Goal: Transaction & Acquisition: Book appointment/travel/reservation

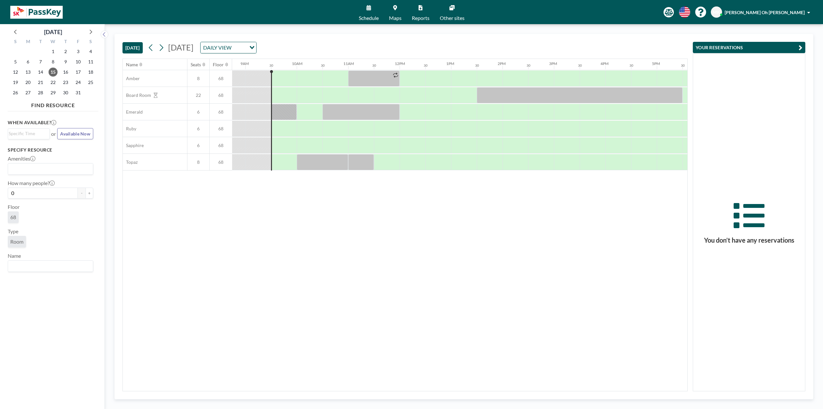
scroll to position [0, 463]
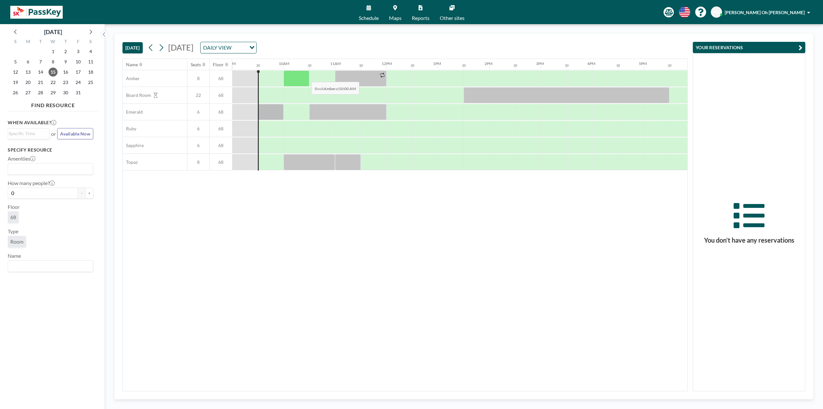
click at [306, 77] on div at bounding box center [297, 78] width 26 height 16
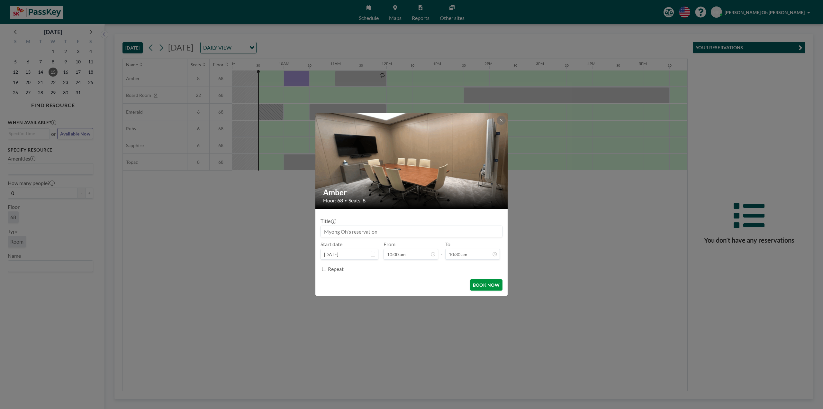
scroll to position [240, 0]
click at [476, 256] on input "10:30 am" at bounding box center [472, 254] width 55 height 11
click at [459, 195] on div "11:00 am" at bounding box center [465, 194] width 75 height 12
type input "11:00 am"
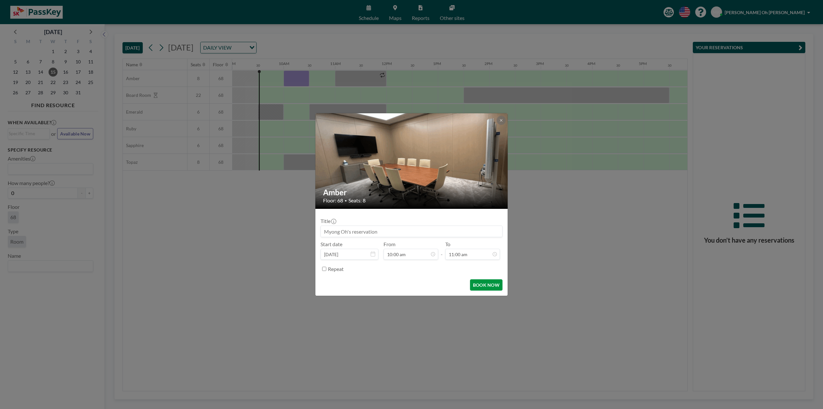
click at [480, 285] on button "BOOK NOW" at bounding box center [486, 284] width 32 height 11
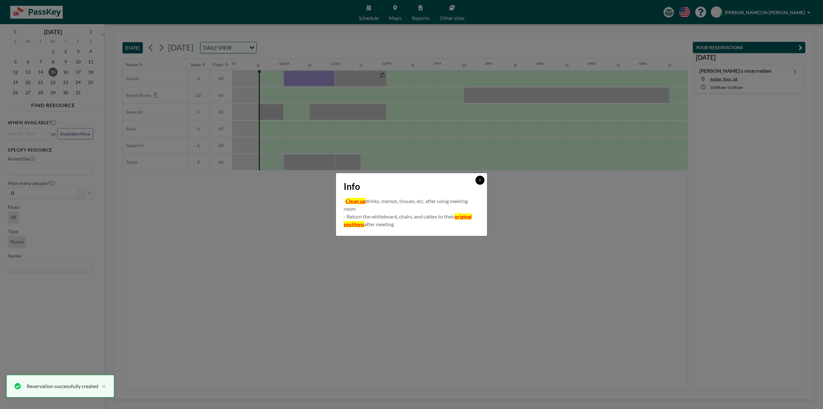
click at [479, 179] on icon at bounding box center [480, 180] width 4 height 4
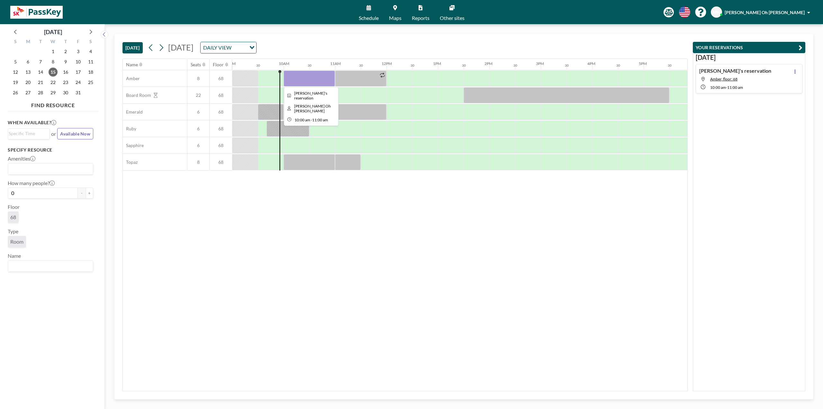
click at [295, 76] on div at bounding box center [309, 78] width 51 height 16
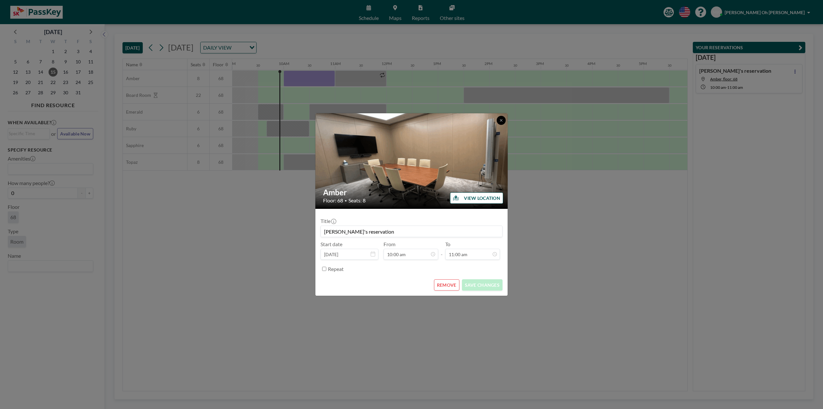
click at [502, 119] on icon at bounding box center [502, 120] width 4 height 4
